Goal: Transaction & Acquisition: Purchase product/service

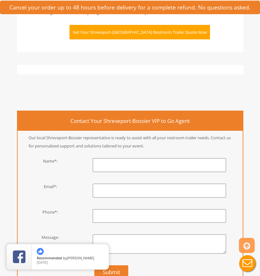
scroll to position [1952, 0]
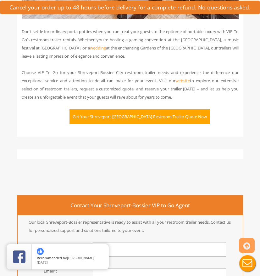
click at [125, 109] on button "Get Your Shreveport-Bossier City Restroom Trailer Quote Now" at bounding box center [140, 116] width 141 height 14
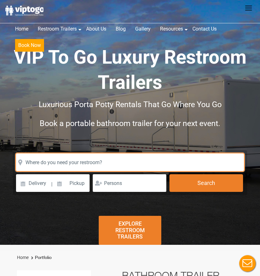
click at [76, 162] on input "text" at bounding box center [130, 162] width 228 height 18
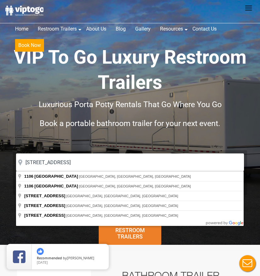
type input "1106 Airport Drive, Shreveport, LA, USA"
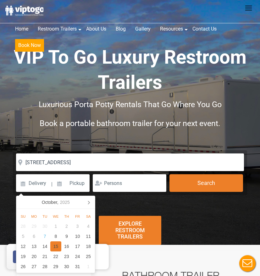
click at [54, 248] on div "15" at bounding box center [55, 246] width 11 height 10
type input "10/15/2025"
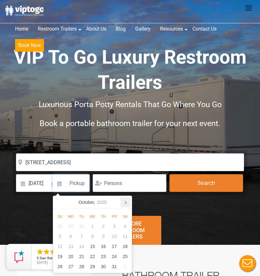
click at [124, 203] on icon at bounding box center [126, 202] width 10 height 10
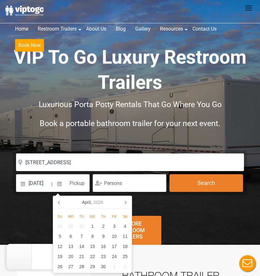
click at [124, 203] on icon at bounding box center [126, 202] width 10 height 10
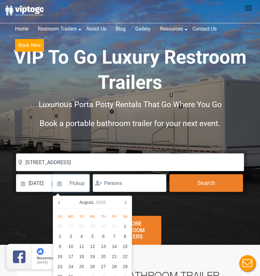
click at [124, 203] on icon at bounding box center [126, 202] width 10 height 10
click at [102, 248] on div "15" at bounding box center [103, 246] width 11 height 10
type input "[DATE]"
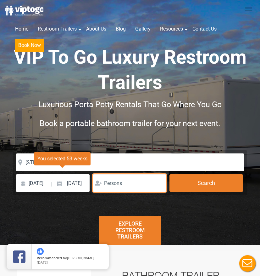
click at [122, 184] on input "number" at bounding box center [130, 183] width 74 height 18
click at [159, 181] on input "1" at bounding box center [130, 183] width 74 height 18
click at [159, 181] on input "2" at bounding box center [130, 183] width 74 height 18
click at [159, 181] on input "3" at bounding box center [130, 183] width 74 height 18
type input "4"
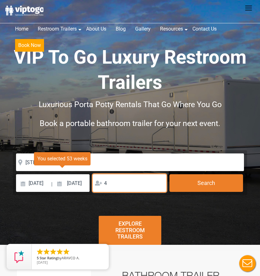
click at [159, 181] on input "4" at bounding box center [130, 183] width 74 height 18
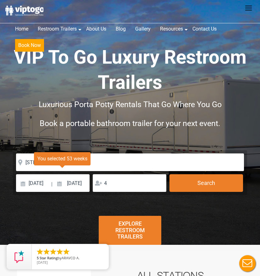
click at [127, 201] on div "Risk-Free Reservation! Free cancellation up to 48 hours before delivery. Book n…" at bounding box center [130, 122] width 260 height 245
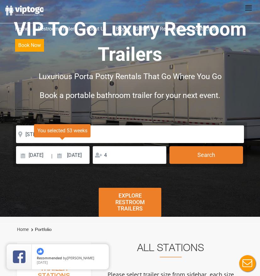
scroll to position [63, 0]
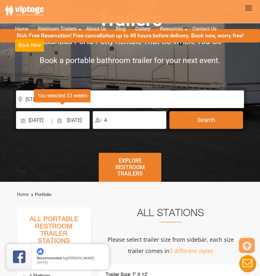
click at [142, 164] on div "Explore Restroom Trailers" at bounding box center [130, 167] width 62 height 29
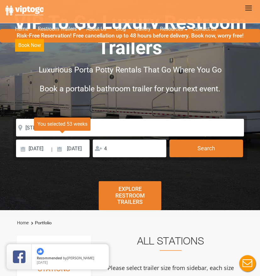
scroll to position [0, 0]
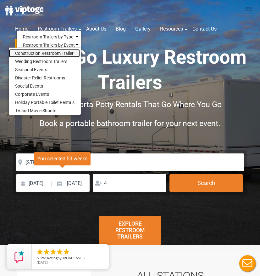
click at [51, 51] on link "Construction Restroom Trailer" at bounding box center [44, 53] width 71 height 8
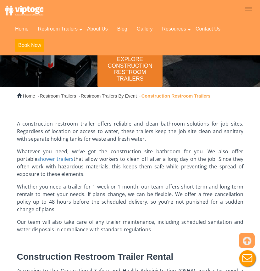
scroll to position [126, 0]
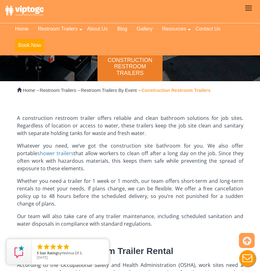
click at [118, 61] on div "Explore Construction Restroom Trailers" at bounding box center [130, 64] width 65 height 36
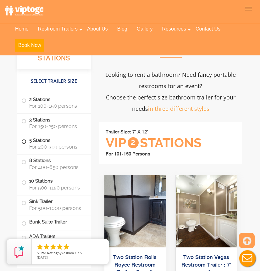
scroll to position [669, 0]
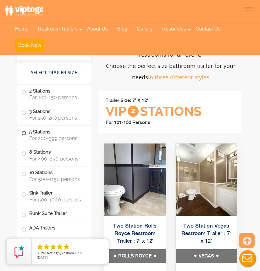
click at [48, 133] on label "5 Stations For 200-399 persons" at bounding box center [53, 135] width 65 height 19
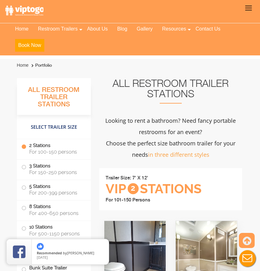
scroll to position [603, 0]
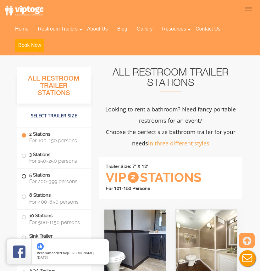
click at [63, 178] on span "For 200-399 persons" at bounding box center [56, 181] width 54 height 6
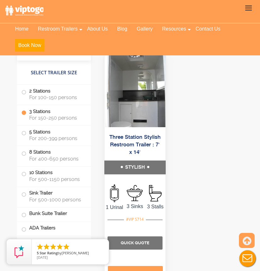
scroll to position [1641, 0]
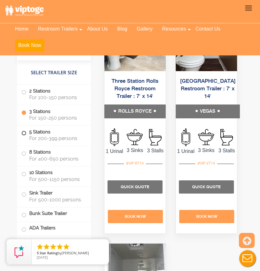
click at [43, 132] on label "5 Stations For 200-399 persons" at bounding box center [53, 135] width 65 height 19
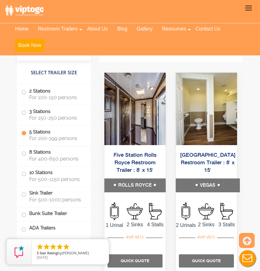
scroll to position [2114, 0]
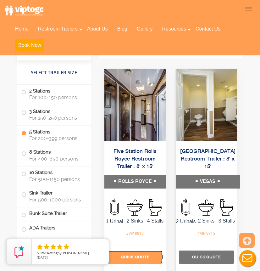
click at [140, 255] on span "Quick Quote" at bounding box center [135, 257] width 29 height 5
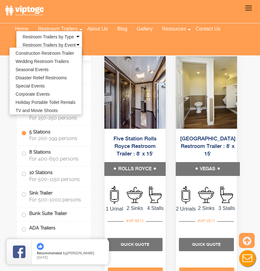
scroll to position [2145, 0]
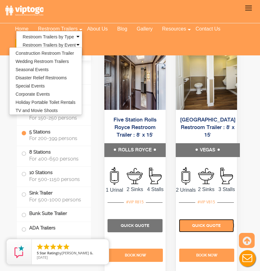
click at [210, 223] on span "Quick Quote" at bounding box center [206, 225] width 29 height 5
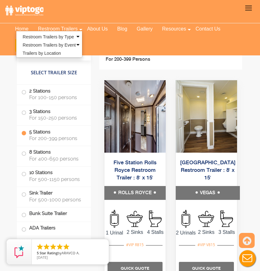
scroll to position [2114, 0]
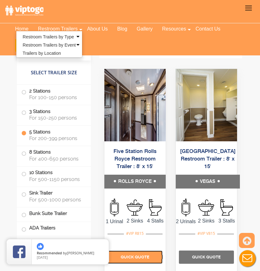
click at [139, 255] on span "Quick Quote" at bounding box center [135, 257] width 29 height 5
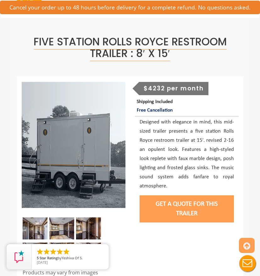
scroll to position [94, 0]
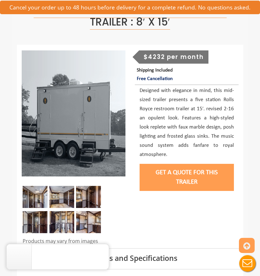
click at [85, 195] on img at bounding box center [88, 197] width 25 height 22
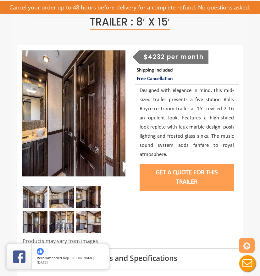
click at [82, 220] on img at bounding box center [88, 222] width 25 height 22
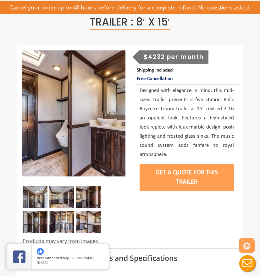
click at [49, 222] on img at bounding box center [61, 222] width 25 height 22
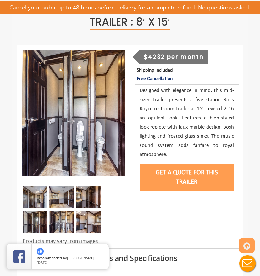
click at [51, 205] on img at bounding box center [61, 197] width 25 height 22
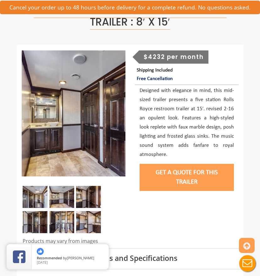
click at [33, 205] on img at bounding box center [35, 197] width 25 height 22
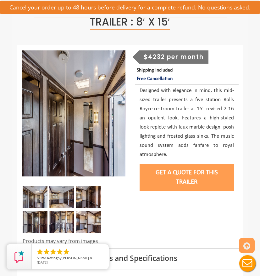
click at [35, 220] on img at bounding box center [35, 222] width 25 height 22
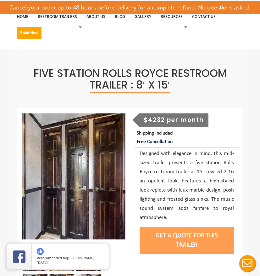
scroll to position [0, 0]
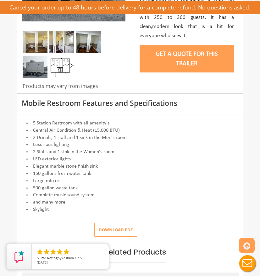
scroll to position [252, 0]
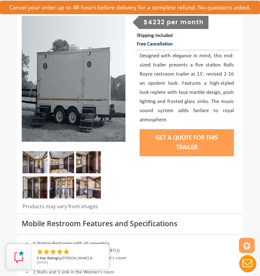
scroll to position [126, 0]
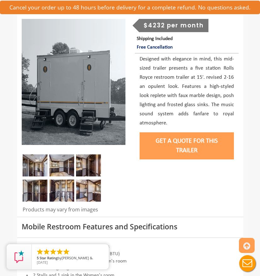
click at [192, 142] on button "Get a Quote for this Trailer" at bounding box center [187, 145] width 94 height 27
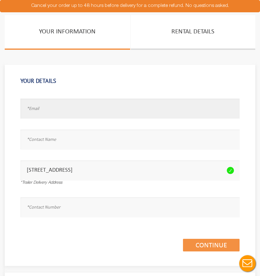
click at [89, 114] on input "text" at bounding box center [129, 109] width 219 height 20
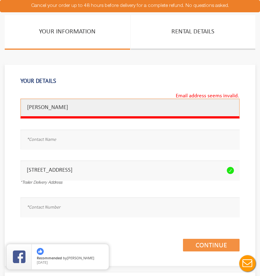
click at [81, 115] on input "Kyler Spochart" at bounding box center [129, 109] width 219 height 20
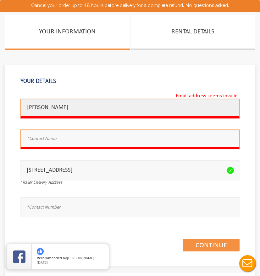
click at [81, 115] on input "Kyler Spochart" at bounding box center [129, 109] width 219 height 20
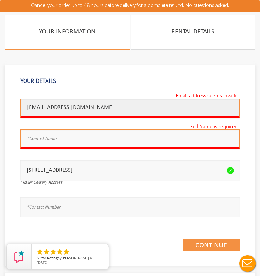
type input "kspochart@arancogc.com"
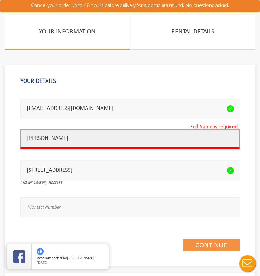
type input "Kyler Spochart"
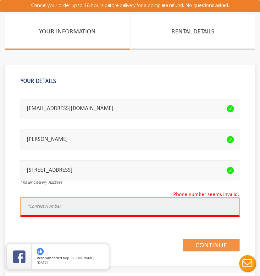
click at [76, 204] on input "text" at bounding box center [129, 207] width 219 height 20
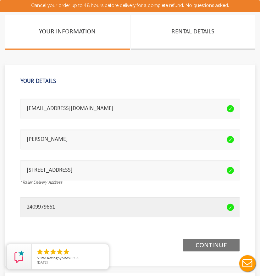
type input "2409979661"
click at [205, 242] on link "Continue (1/3)" at bounding box center [211, 245] width 57 height 13
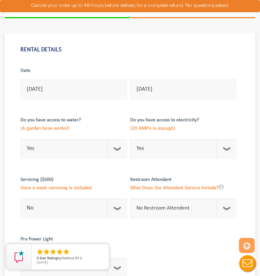
scroll to position [63, 0]
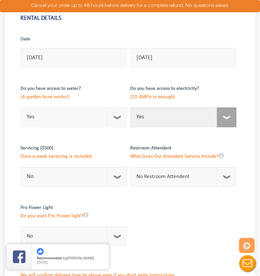
click at [183, 118] on select "Select Option Yes No" at bounding box center [183, 117] width 107 height 20
select select "No"
click at [130, 107] on select "Select Option Yes No" at bounding box center [183, 117] width 107 height 20
checkbox input "true"
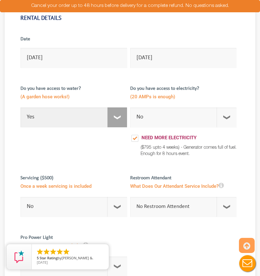
click at [108, 117] on select "Select Option Yes No" at bounding box center [73, 117] width 107 height 20
select select "No"
click at [20, 107] on select "Select Option Yes No" at bounding box center [73, 117] width 107 height 20
checkbox input "true"
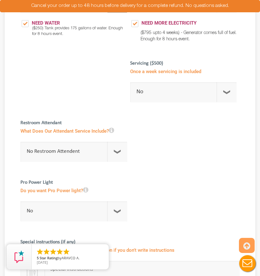
scroll to position [189, 0]
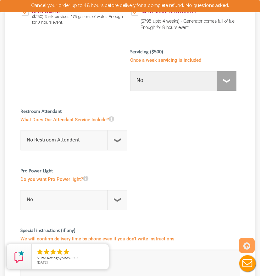
click at [201, 81] on select "No 1 Per Week 2 Per Week 3 Per Week 4 Per Week 5 Per Week 5+" at bounding box center [183, 81] width 107 height 20
click at [194, 84] on select "No 1 Per Week 2 Per Week 3 Per Week 4 Per Week 5 Per Week 5+" at bounding box center [183, 81] width 107 height 20
click at [130, 71] on select "No 1 Per Week 2 Per Week 3 Per Week 4 Per Week 5 Per Week 5+" at bounding box center [183, 81] width 107 height 20
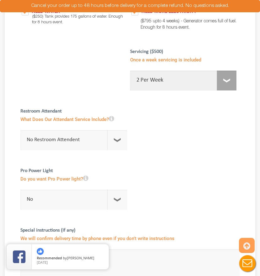
scroll to position [220, 0]
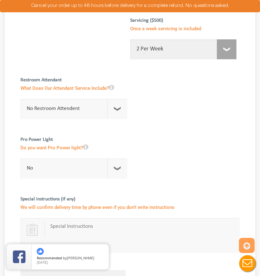
click at [194, 53] on select "No 1 Per Week 2 Per Week 3 Per Week 4 Per Week 5 Per Week 5+" at bounding box center [183, 49] width 107 height 20
select select "1"
click at [130, 39] on select "No 1 Per Week 2 Per Week 3 Per Week 4 Per Week 5 Per Week 5+" at bounding box center [183, 49] width 107 height 20
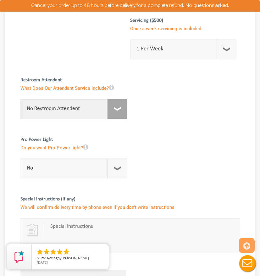
click at [113, 109] on select "No Restroom Attendent Attendant For One/Multiple Events" at bounding box center [73, 109] width 107 height 20
click at [20, 99] on select "No Restroom Attendent Attendant For One/Multiple Events" at bounding box center [73, 109] width 107 height 20
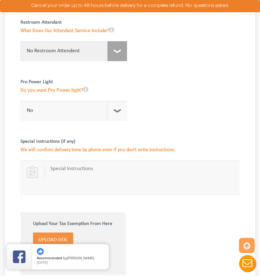
scroll to position [283, 0]
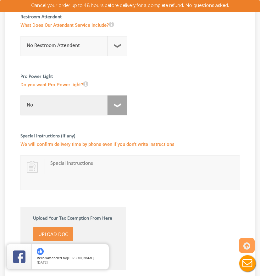
click at [119, 109] on select "No For 1 Week ($195) For 1 Month ($395)" at bounding box center [73, 105] width 107 height 20
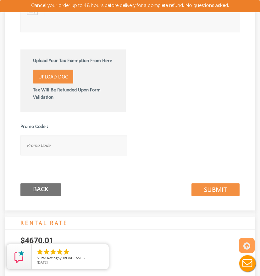
scroll to position [472, 0]
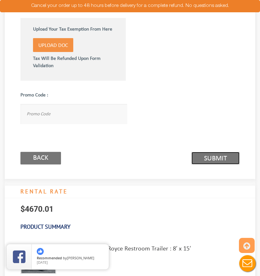
click at [226, 160] on link "Submit (2/3)" at bounding box center [216, 158] width 48 height 13
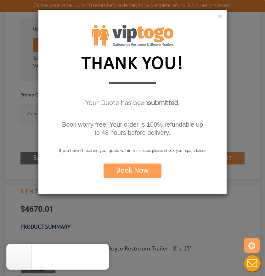
click at [219, 19] on button "×" at bounding box center [220, 17] width 4 height 6
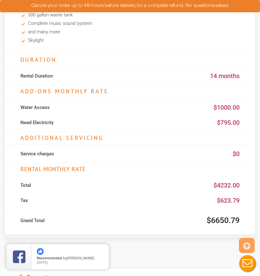
scroll to position [850, 0]
